Goal: Book appointment/travel/reservation

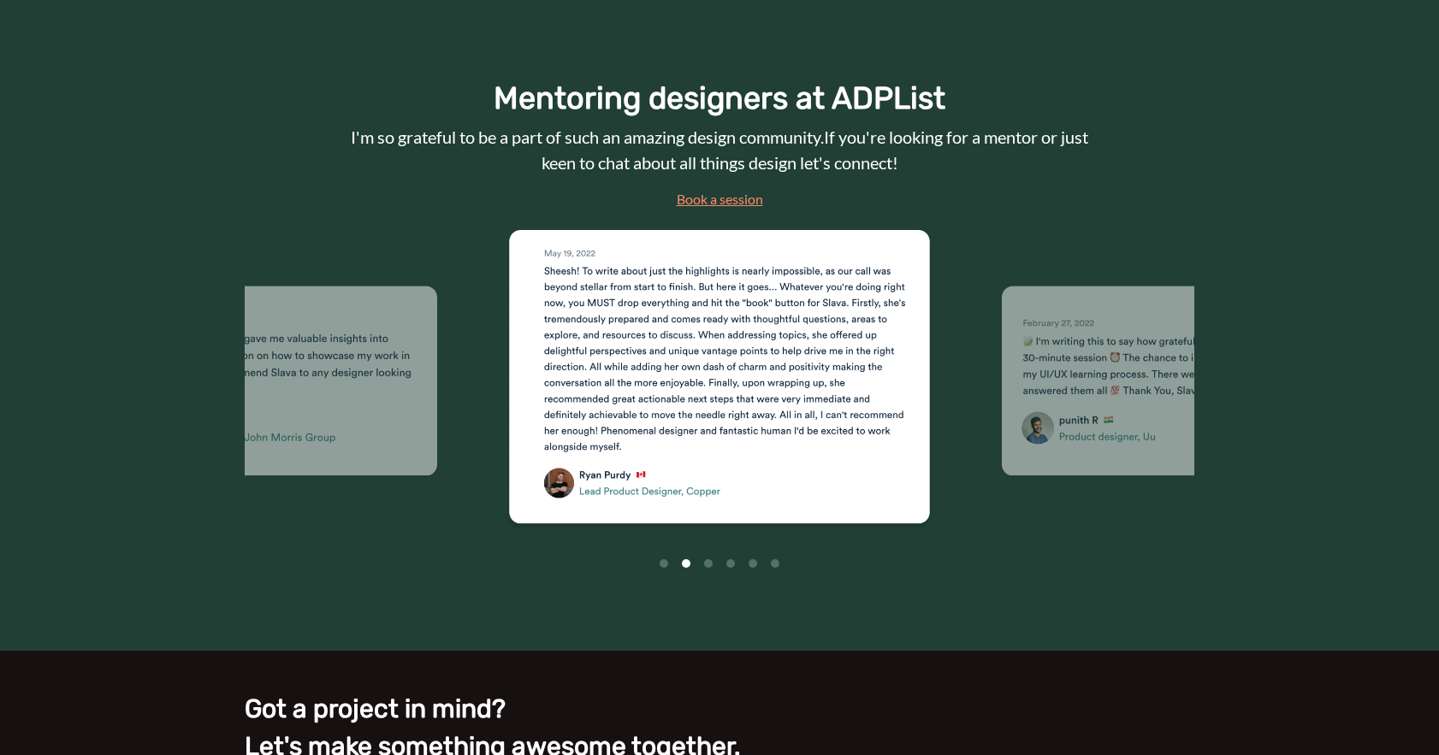
scroll to position [2202, 0]
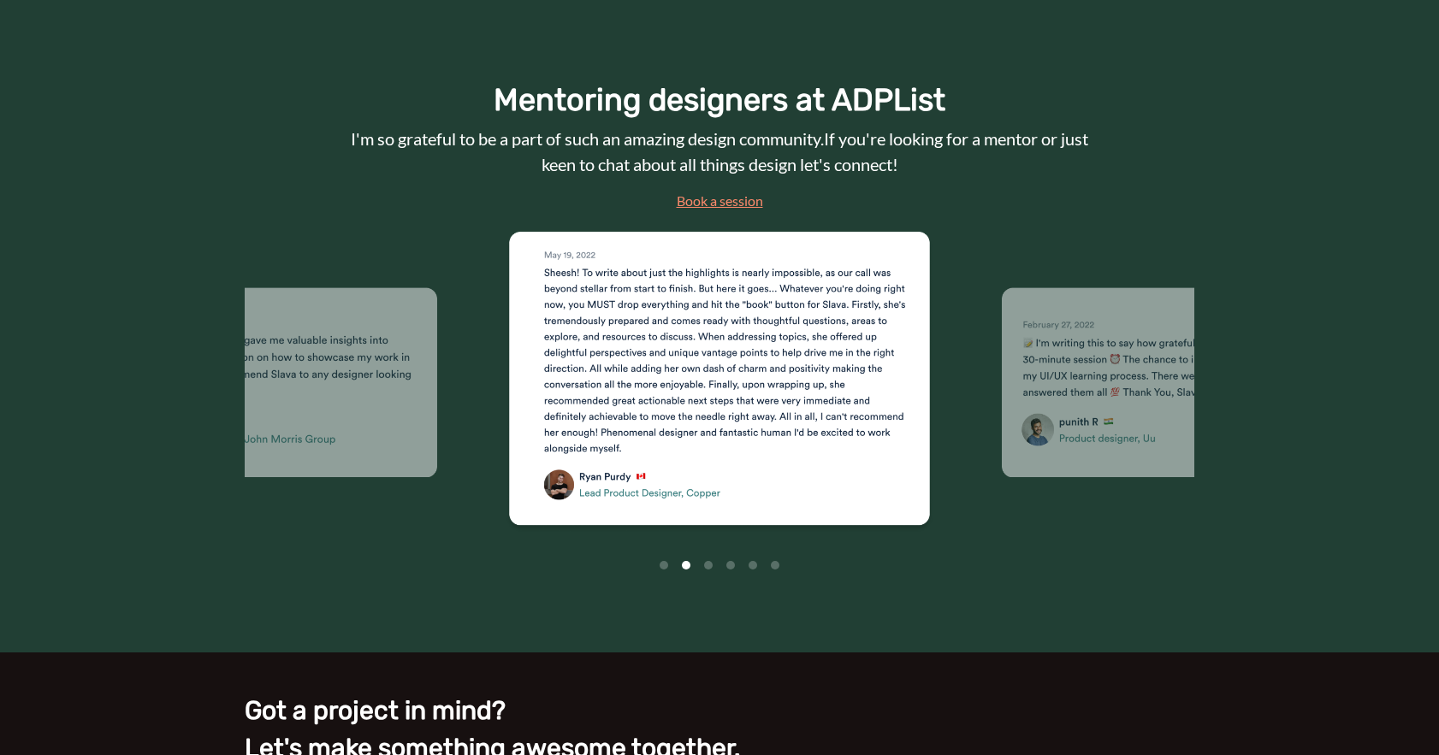
click at [750, 202] on link "Book a session" at bounding box center [719, 200] width 86 height 16
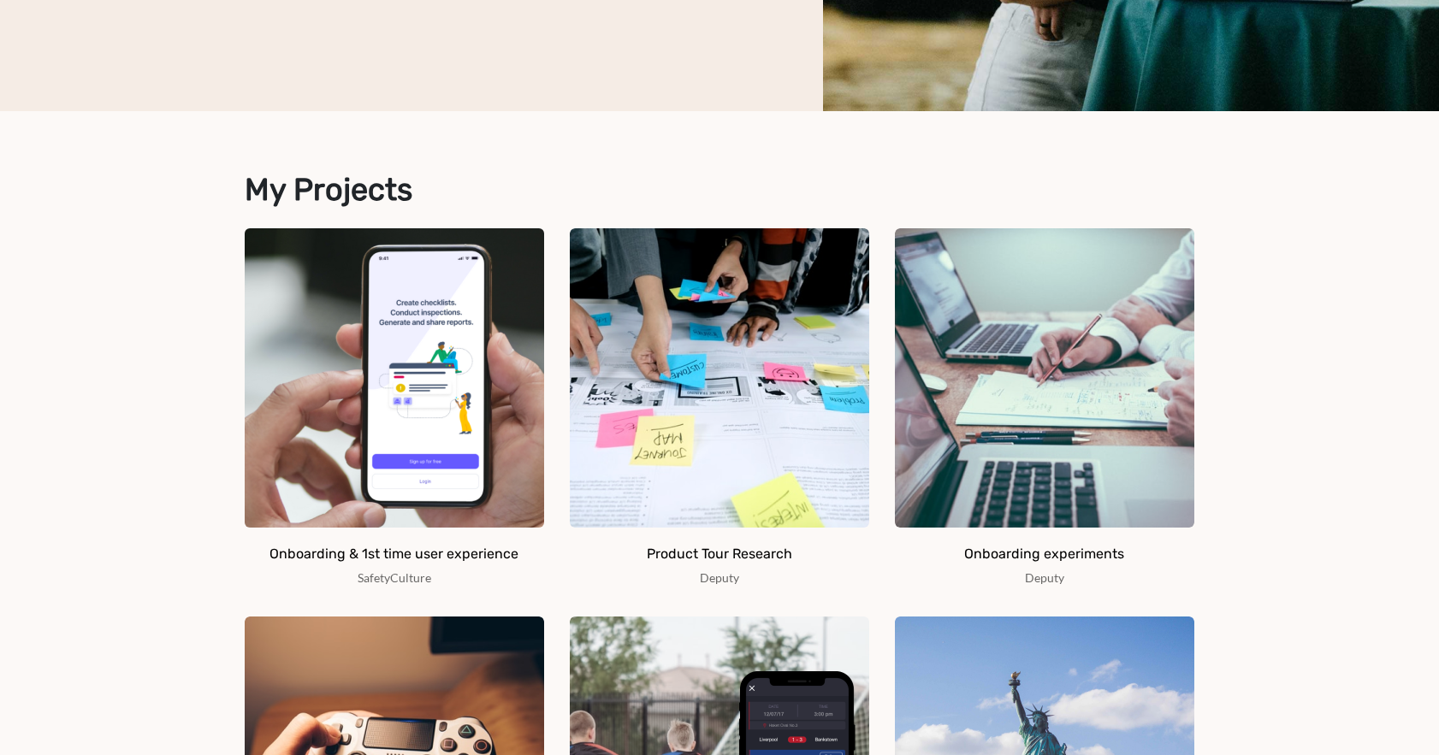
scroll to position [0, 0]
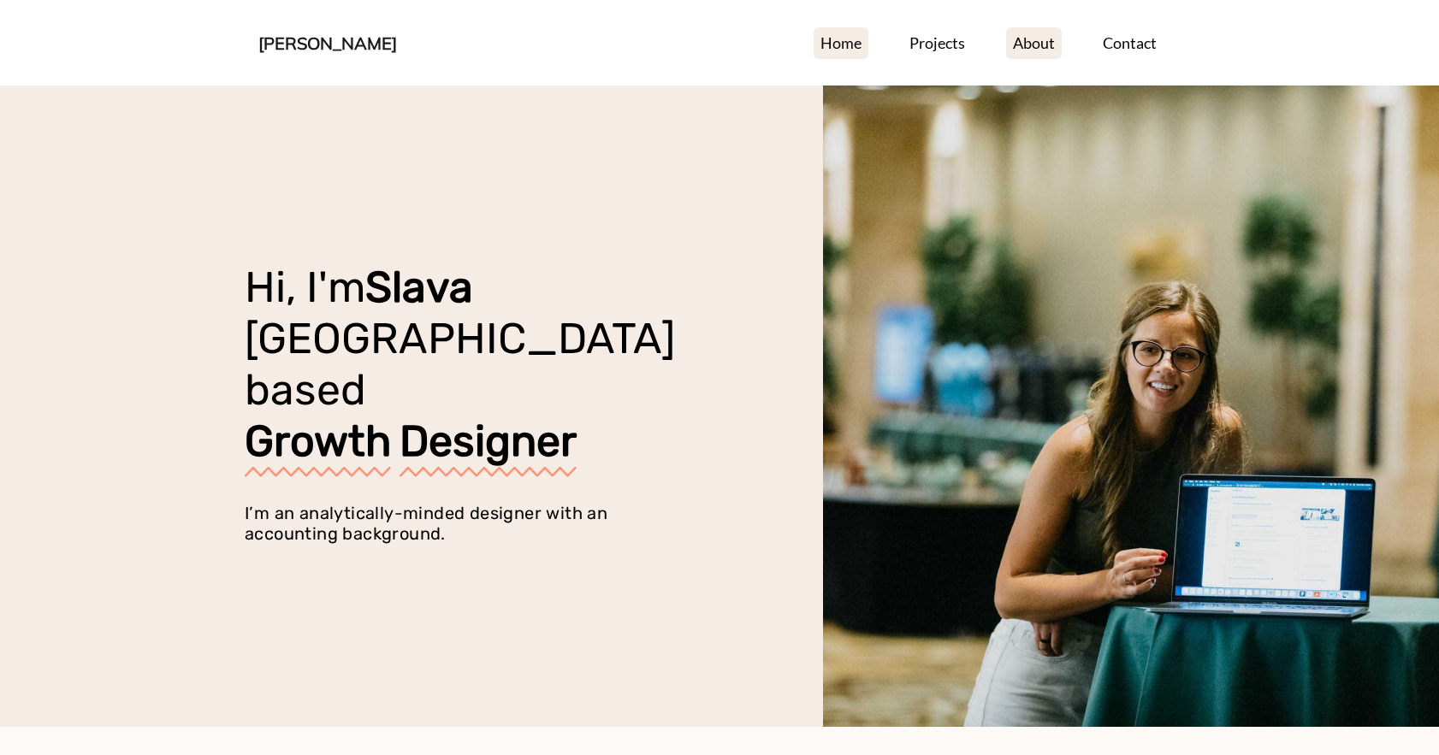
click at [1047, 40] on link "About" at bounding box center [1034, 43] width 56 height 32
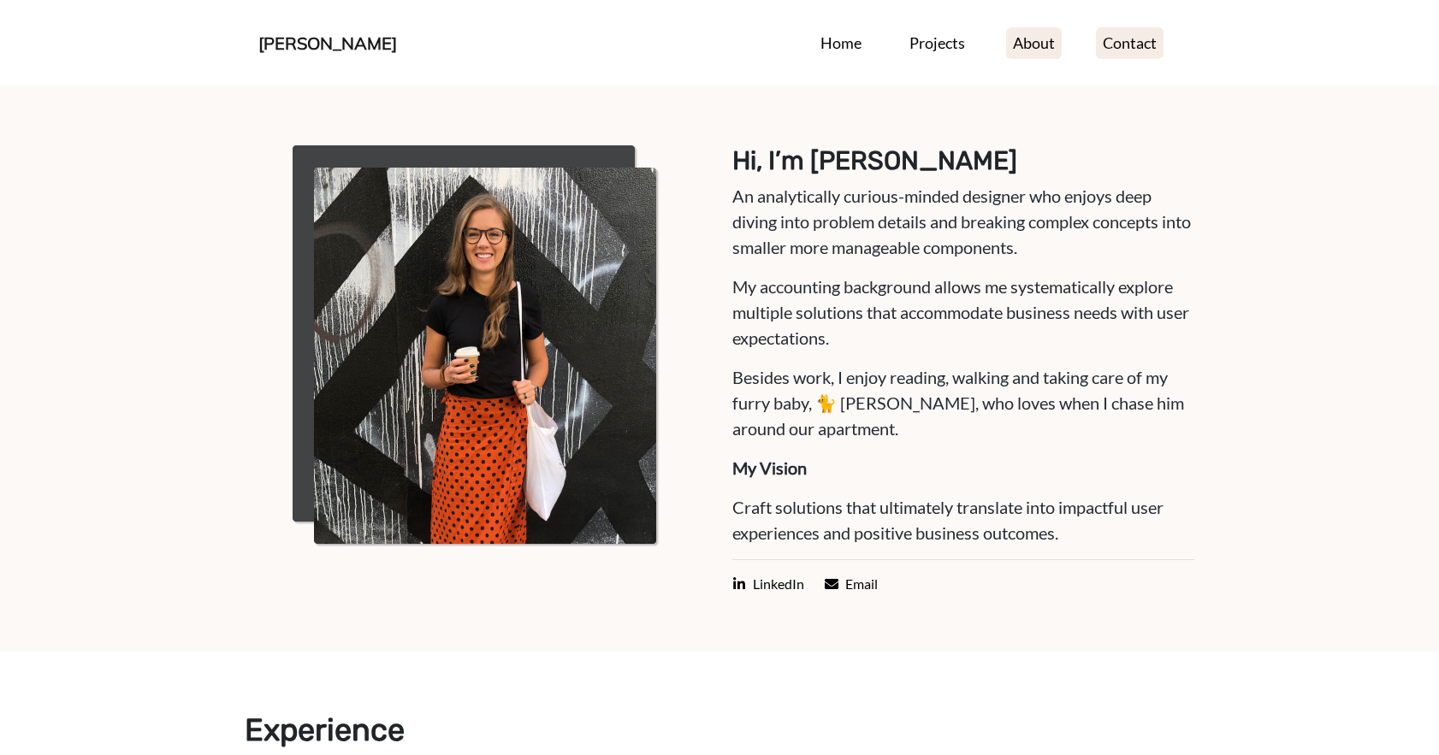
click at [1148, 41] on link "Contact" at bounding box center [1130, 43] width 68 height 32
click at [1135, 44] on link "Contact" at bounding box center [1130, 43] width 68 height 32
click at [1126, 50] on link "Contact" at bounding box center [1130, 43] width 68 height 32
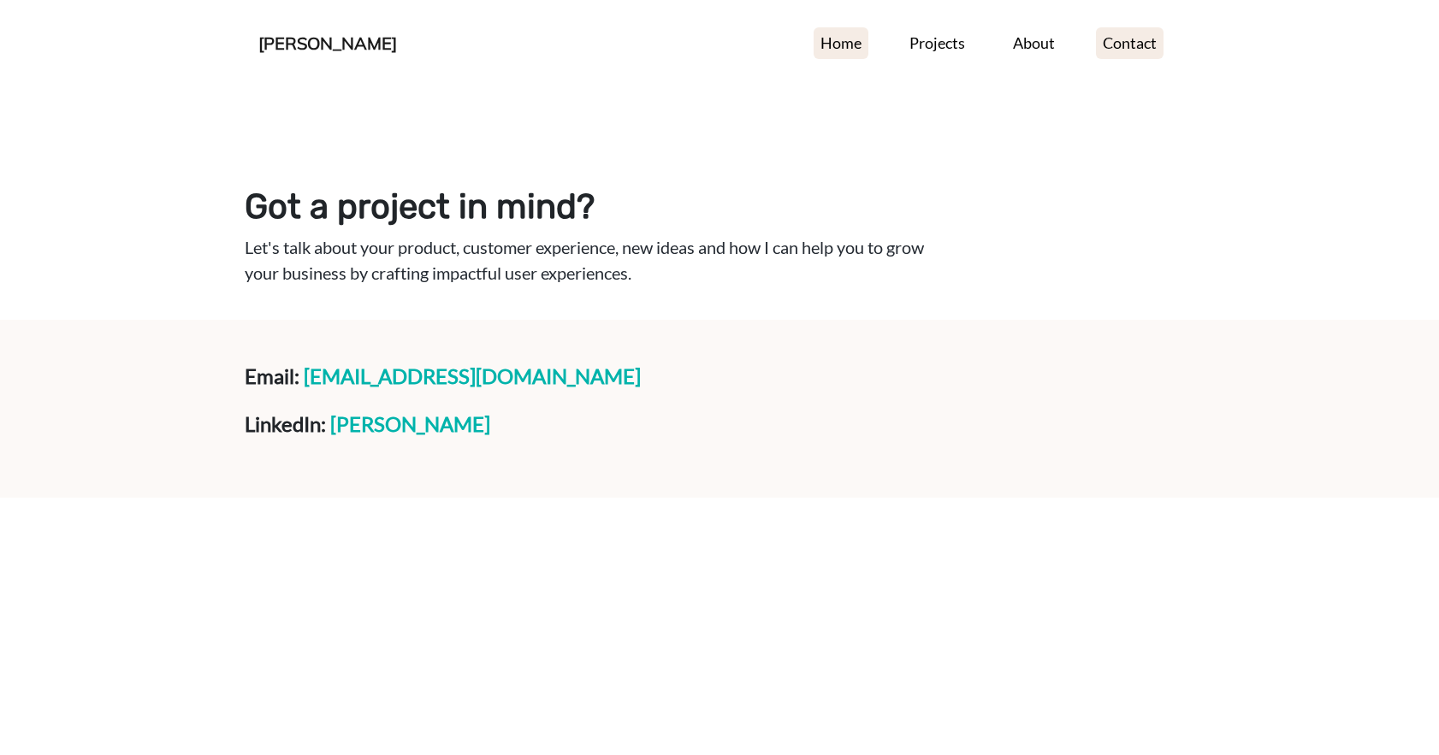
click at [829, 56] on link "Home" at bounding box center [840, 43] width 55 height 32
